Goal: Task Accomplishment & Management: Complete application form

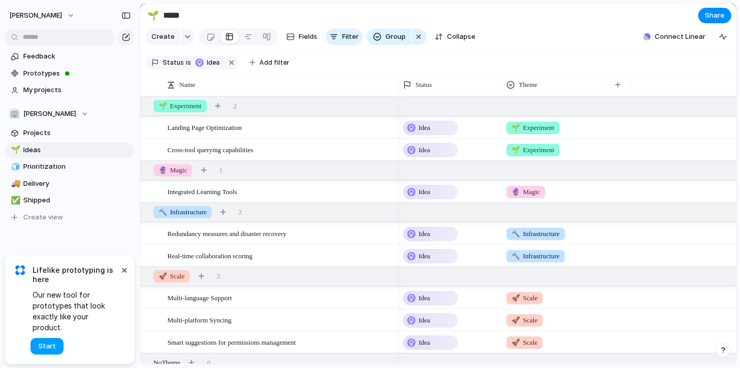
click at [39, 348] on button "Start" at bounding box center [46, 346] width 33 height 17
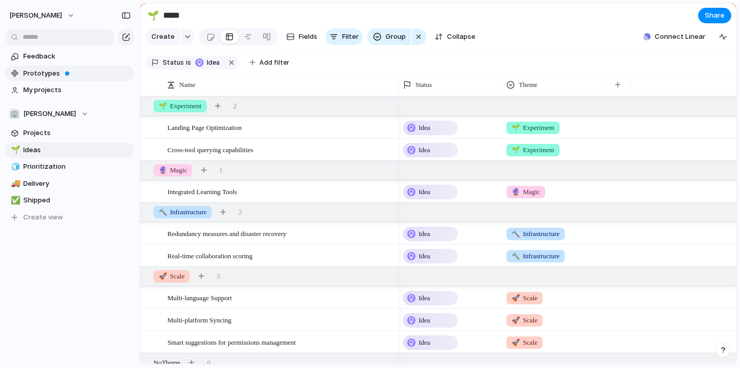
click at [60, 73] on span "Prototypes" at bounding box center [77, 73] width 108 height 10
click at [170, 42] on button "Create" at bounding box center [162, 36] width 35 height 17
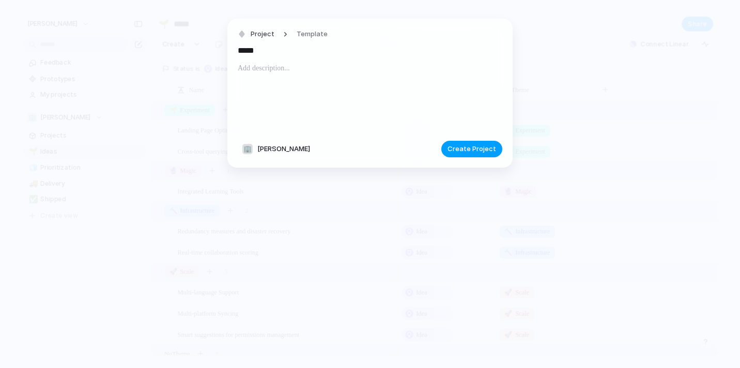
type input "*****"
click at [472, 153] on span "Create Project" at bounding box center [472, 149] width 49 height 10
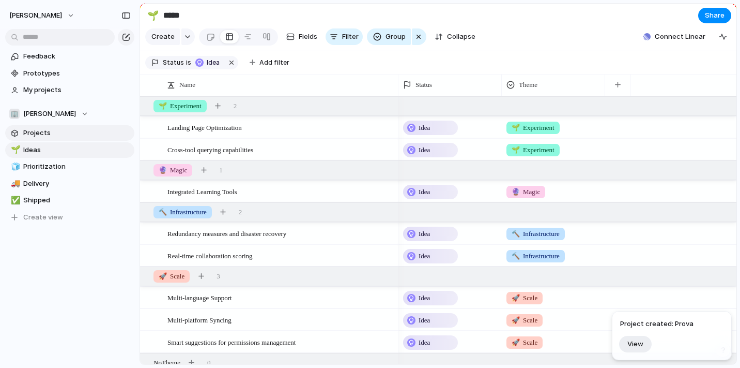
click at [50, 135] on span "Projects" at bounding box center [77, 133] width 108 height 10
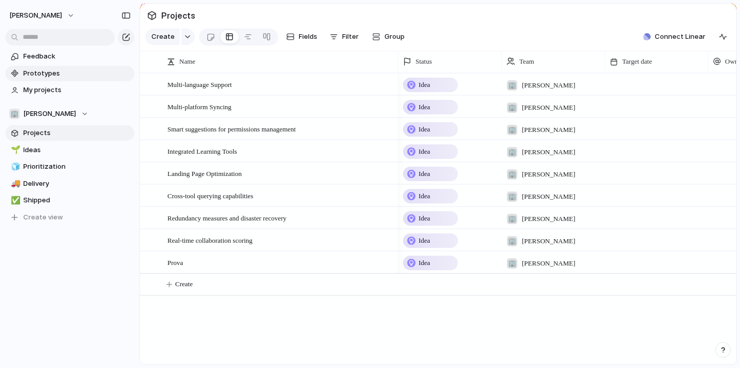
click at [57, 79] on link "Prototypes" at bounding box center [69, 74] width 129 height 16
